Goal: Navigation & Orientation: Find specific page/section

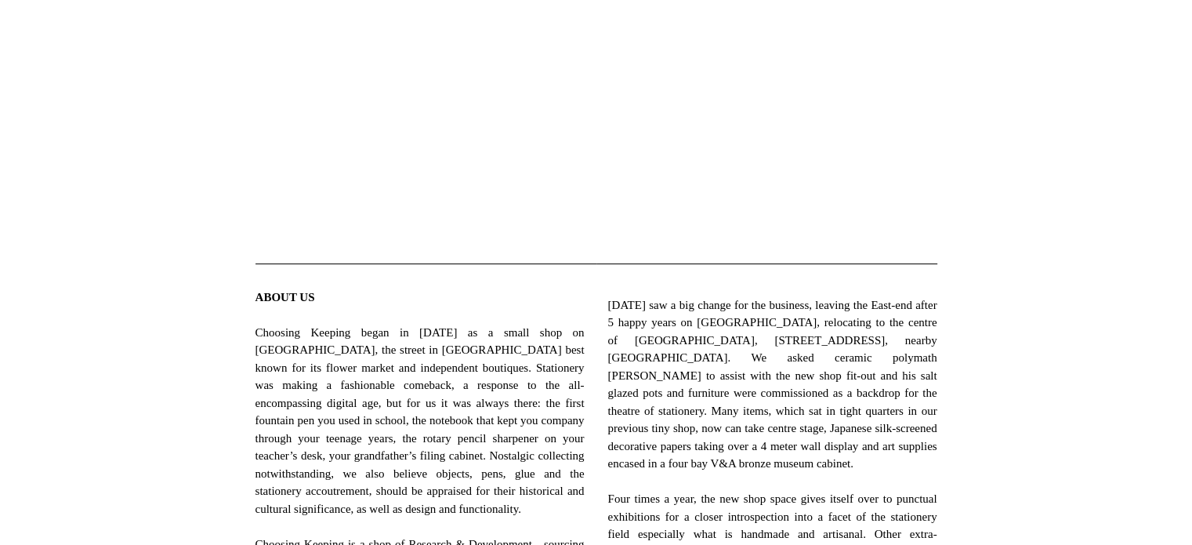
scroll to position [392, 0]
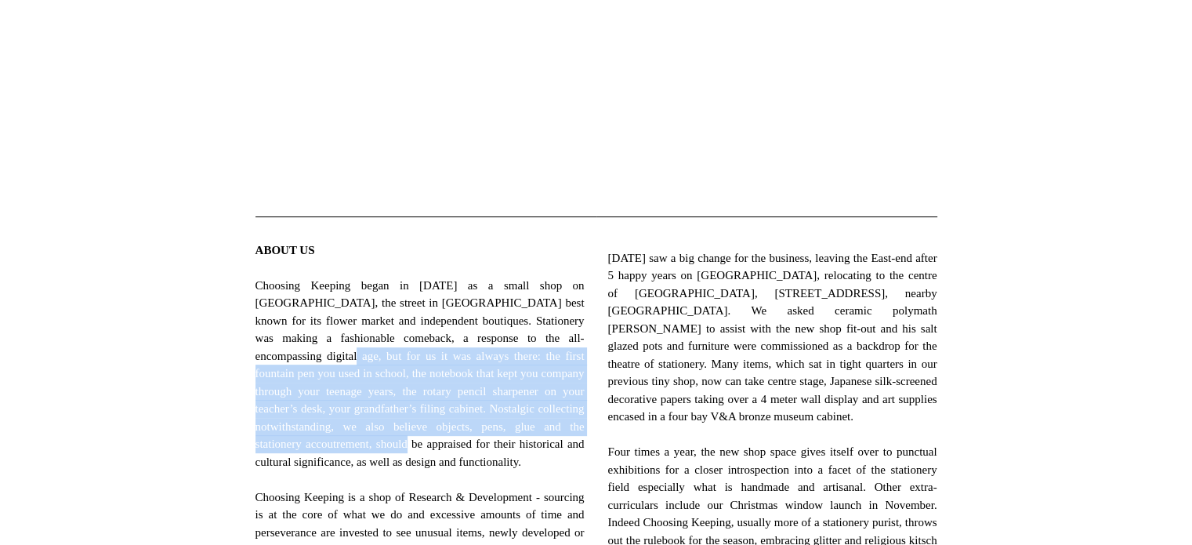
drag, startPoint x: 345, startPoint y: 357, endPoint x: 530, endPoint y: 441, distance: 203.4
click at [530, 441] on span "ABOUT US Choosing Keeping began in 2012 as a small shop on Columbia Road, the s…" at bounding box center [419, 505] width 329 height 529
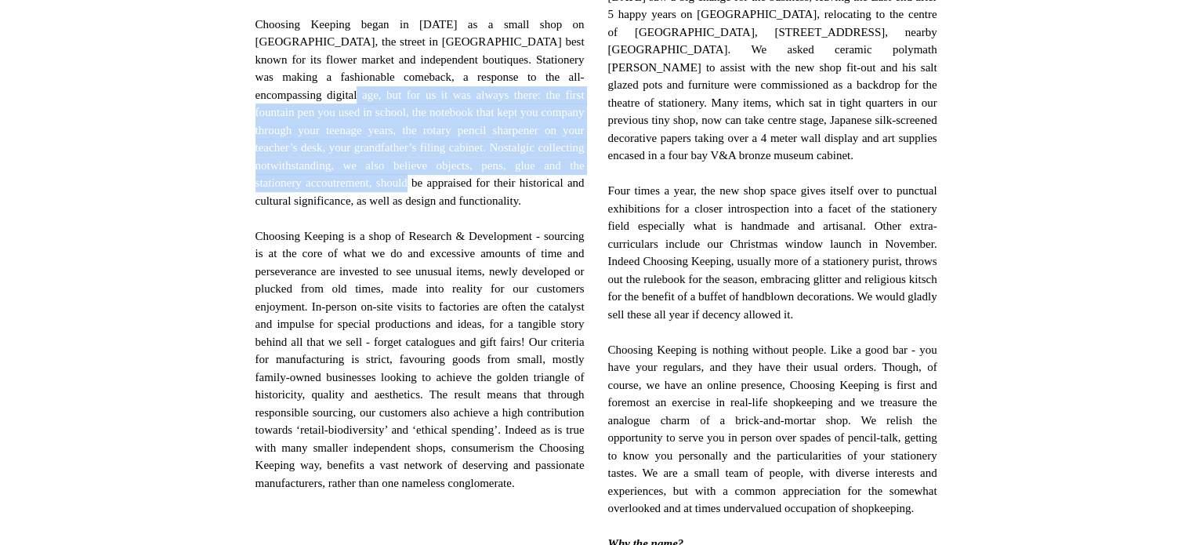
scroll to position [784, 0]
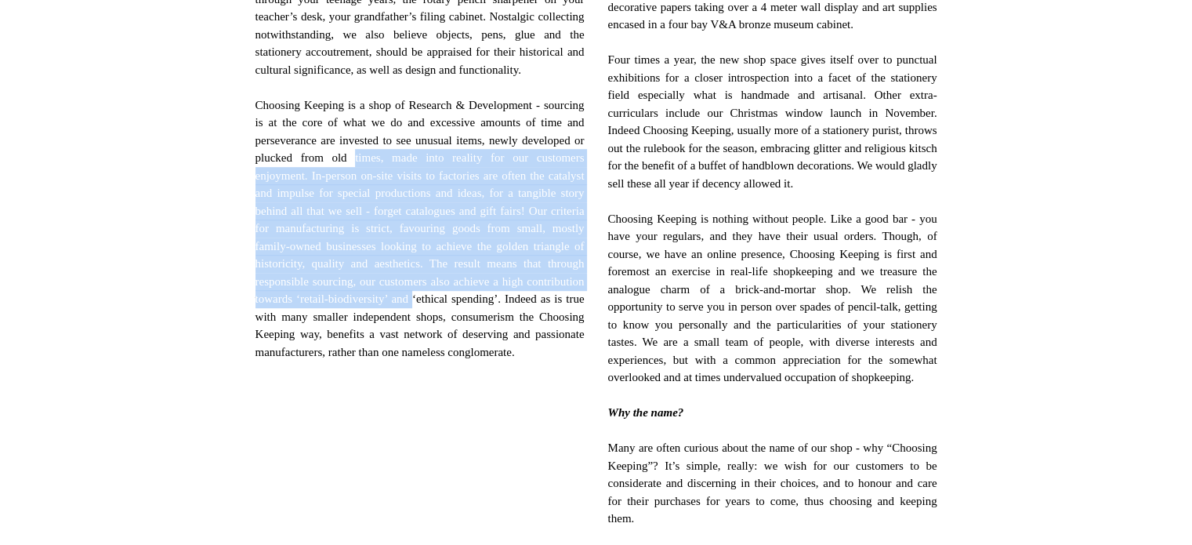
drag, startPoint x: 441, startPoint y: 176, endPoint x: 545, endPoint y: 339, distance: 193.7
click at [543, 339] on span "ABOUT US Choosing Keeping began in 2012 as a small shop on Columbia Road, the s…" at bounding box center [419, 114] width 329 height 529
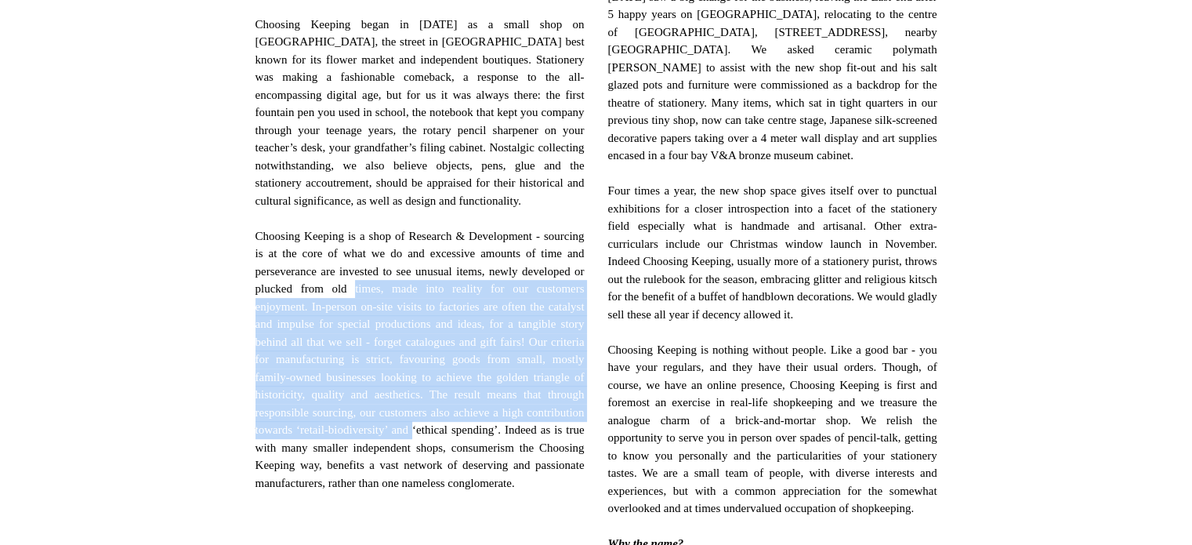
scroll to position [0, 0]
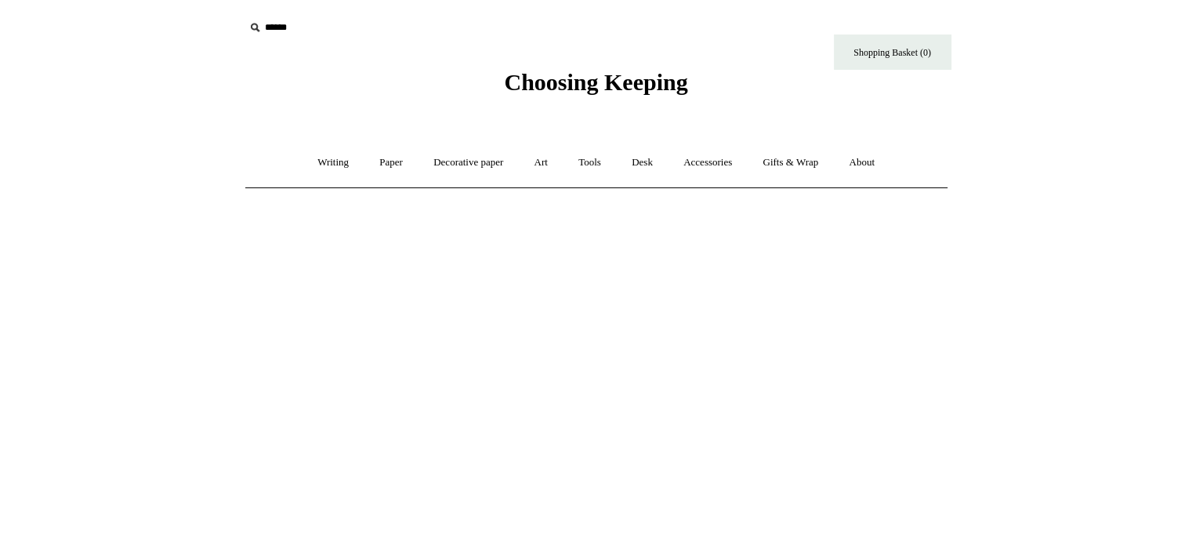
click at [534, 64] on div "Choosing Keeping" at bounding box center [597, 48] width 784 height 96
click at [538, 74] on span "Choosing Keeping" at bounding box center [595, 82] width 183 height 26
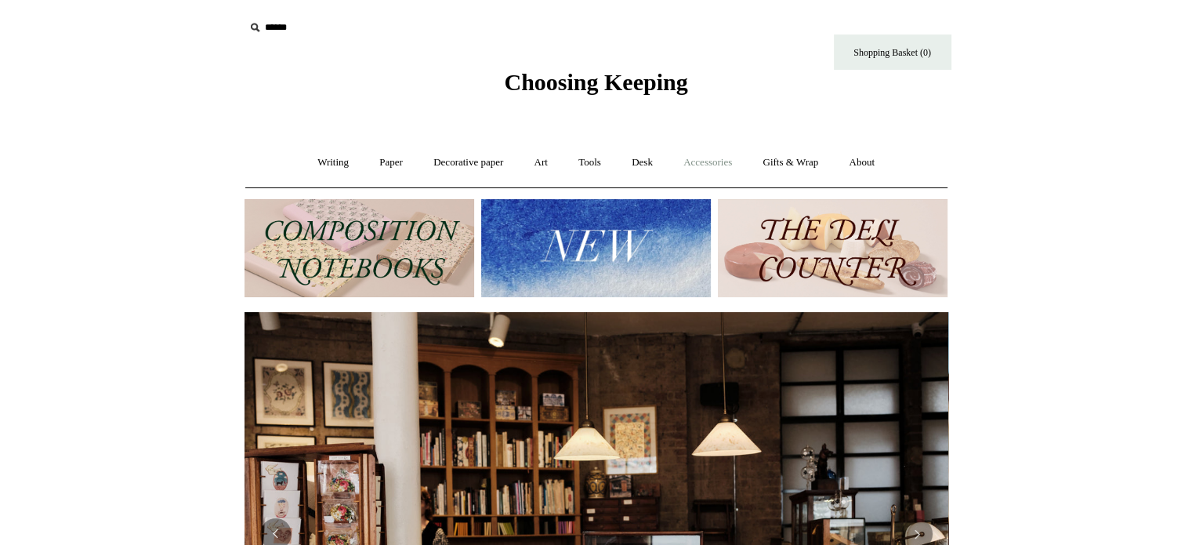
click at [713, 163] on link "Accessories +" at bounding box center [707, 163] width 77 height 42
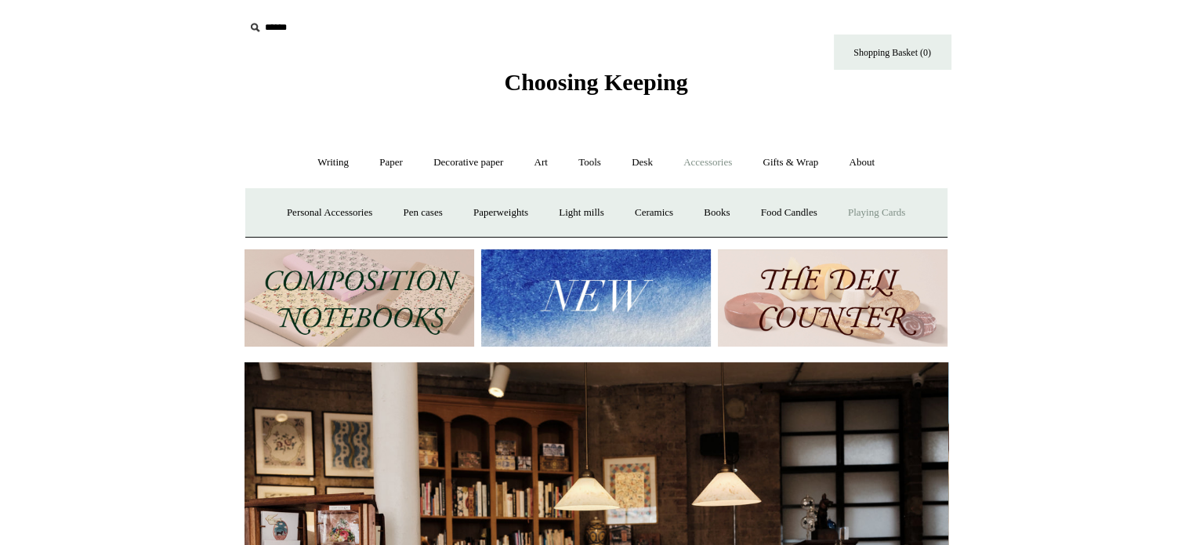
click at [867, 212] on link "Playing Cards" at bounding box center [876, 213] width 85 height 42
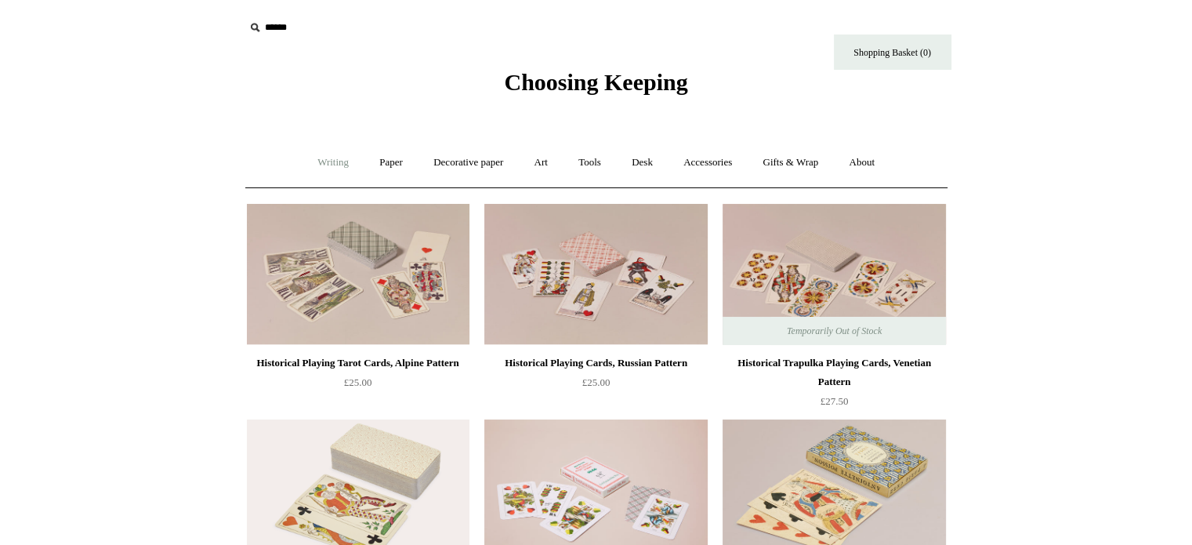
click at [342, 161] on link "Writing +" at bounding box center [333, 163] width 60 height 42
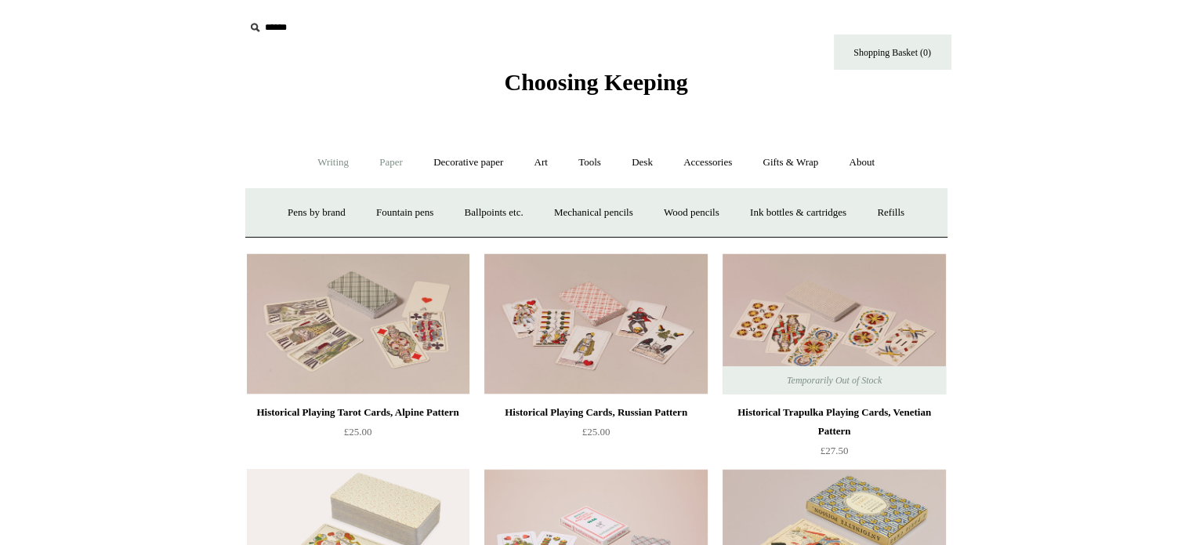
click at [376, 161] on link "Paper +" at bounding box center [391, 163] width 52 height 42
click at [368, 212] on link "Notebooks +" at bounding box center [377, 213] width 72 height 42
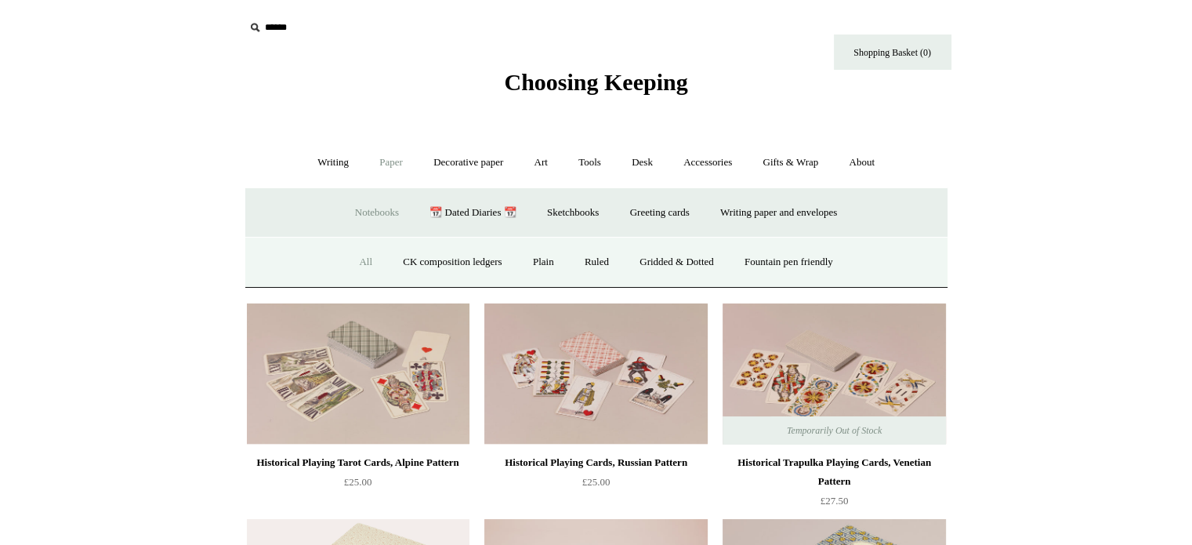
click at [358, 259] on link "All" at bounding box center [366, 262] width 42 height 42
